Goal: Information Seeking & Learning: Learn about a topic

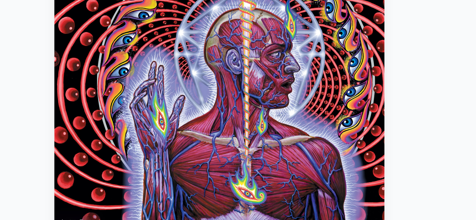
scroll to position [51, 0]
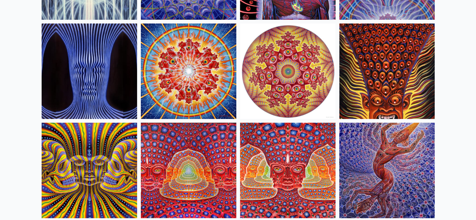
scroll to position [329, 0]
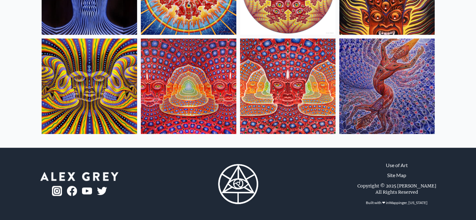
click at [286, 87] on img at bounding box center [287, 85] width 95 height 95
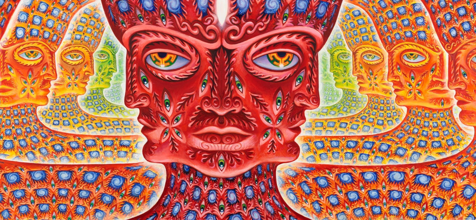
scroll to position [53, 0]
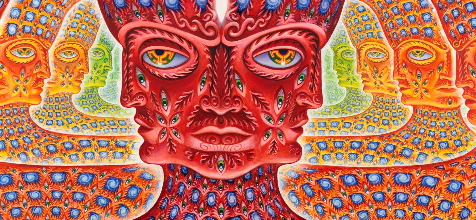
click at [249, 97] on img "15 / 16" at bounding box center [237, 95] width 175 height 176
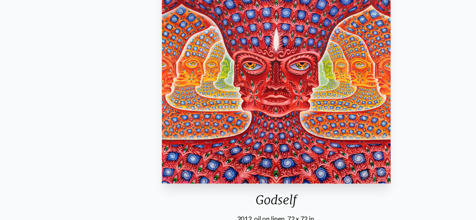
scroll to position [52, 0]
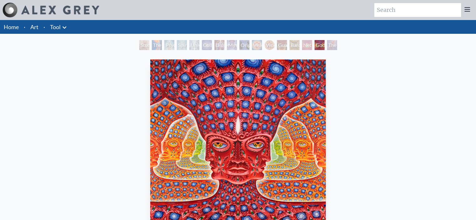
click at [38, 26] on li "Art" at bounding box center [34, 27] width 13 height 14
click at [31, 30] on link "Art" at bounding box center [34, 27] width 8 height 9
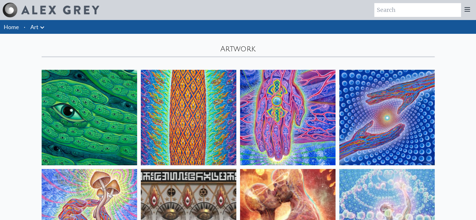
click at [43, 28] on icon at bounding box center [42, 28] width 8 height 8
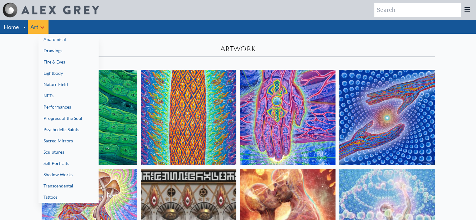
click at [68, 187] on link "Transcendental" at bounding box center [68, 185] width 60 height 11
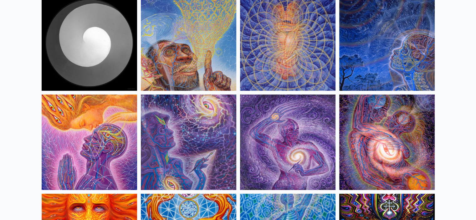
scroll to position [74, 0]
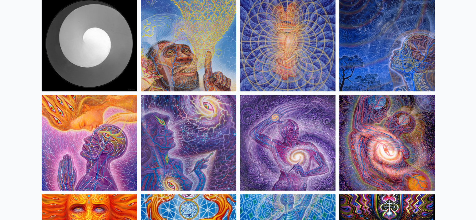
click at [406, 45] on img at bounding box center [386, 43] width 95 height 95
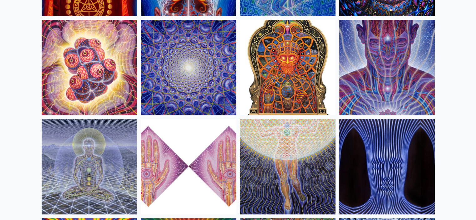
scroll to position [347, 0]
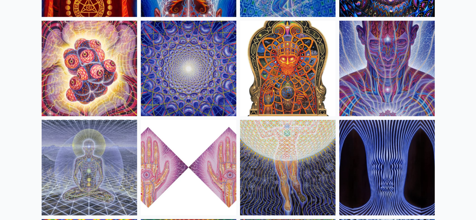
click at [288, 64] on img at bounding box center [287, 68] width 95 height 95
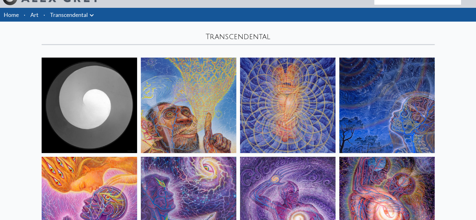
scroll to position [0, 0]
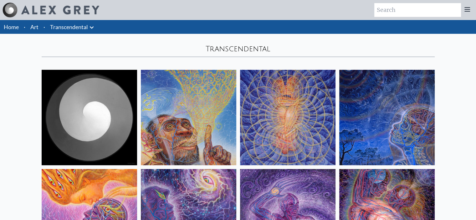
click at [41, 25] on li "·" at bounding box center [44, 27] width 7 height 14
click at [66, 31] on li "Transcendental Anatomical Drawings" at bounding box center [73, 27] width 50 height 14
click at [83, 30] on link "Transcendental" at bounding box center [69, 27] width 38 height 9
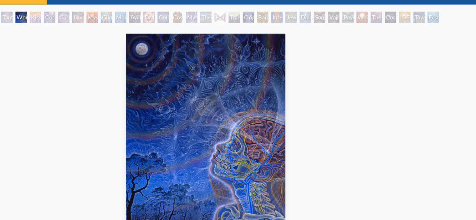
scroll to position [4, 0]
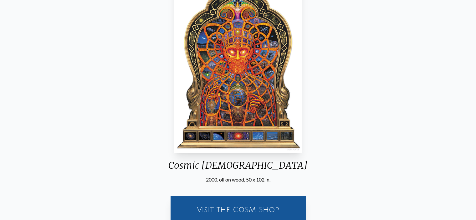
scroll to position [82, 0]
click at [255, 135] on img "15 / 33" at bounding box center [238, 65] width 128 height 176
click at [237, 93] on img "15 / 33" at bounding box center [238, 65] width 128 height 176
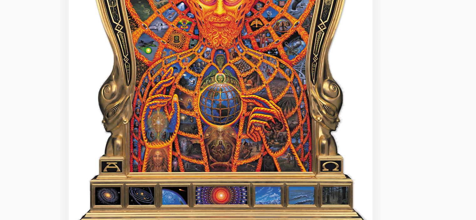
click at [233, 114] on img "15 / 33" at bounding box center [232, 65] width 128 height 176
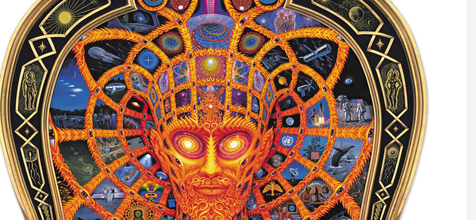
scroll to position [79, 0]
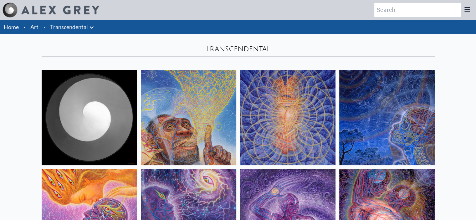
click at [93, 28] on icon at bounding box center [92, 28] width 8 height 8
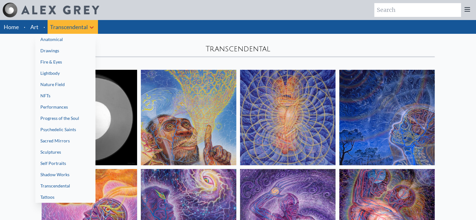
click at [54, 74] on link "Lightbody" at bounding box center [65, 73] width 60 height 11
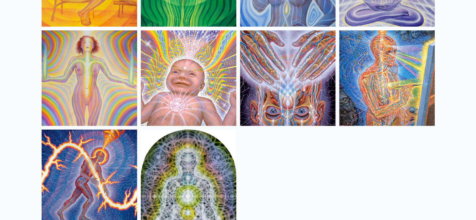
scroll to position [233, 0]
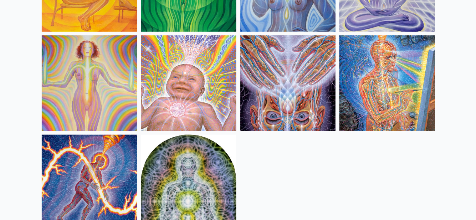
click at [403, 75] on img at bounding box center [386, 82] width 95 height 95
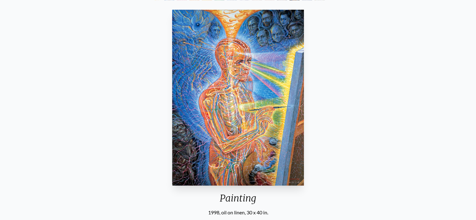
scroll to position [50, 0]
